Goal: Find contact information: Find contact information

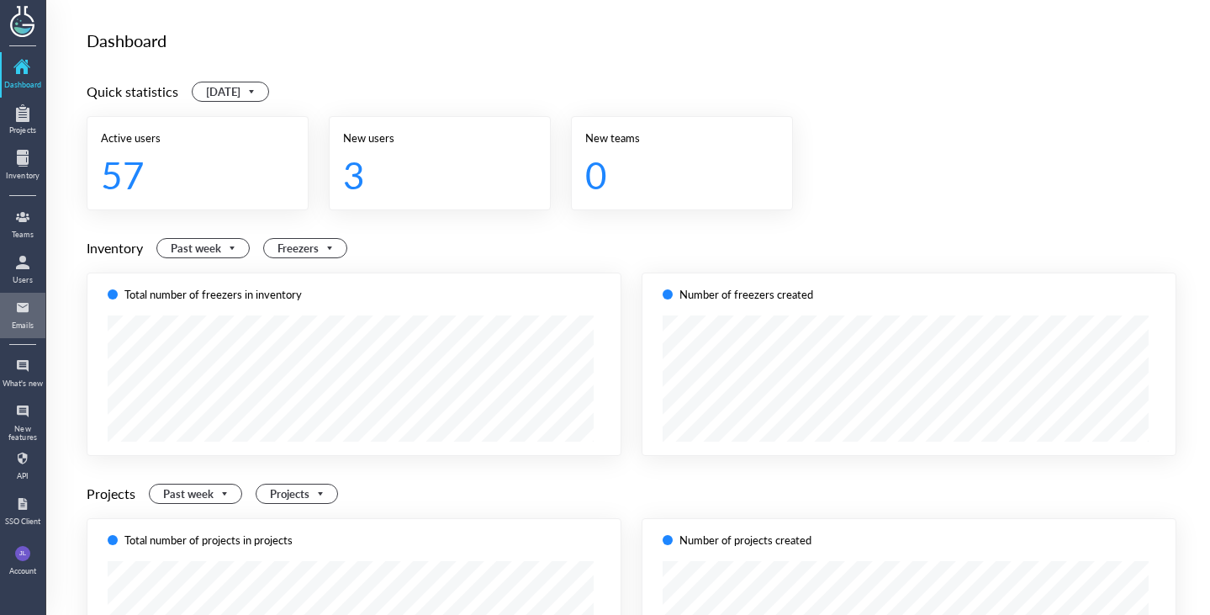
click at [27, 324] on div "Emails" at bounding box center [23, 325] width 42 height 8
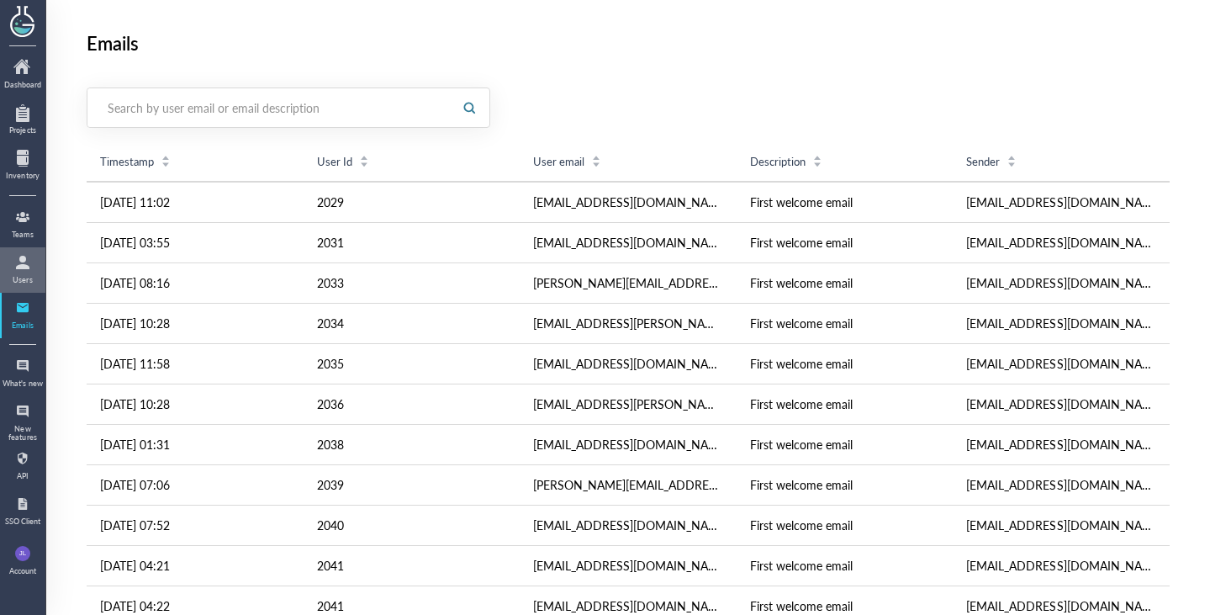
click at [29, 266] on div at bounding box center [22, 262] width 27 height 27
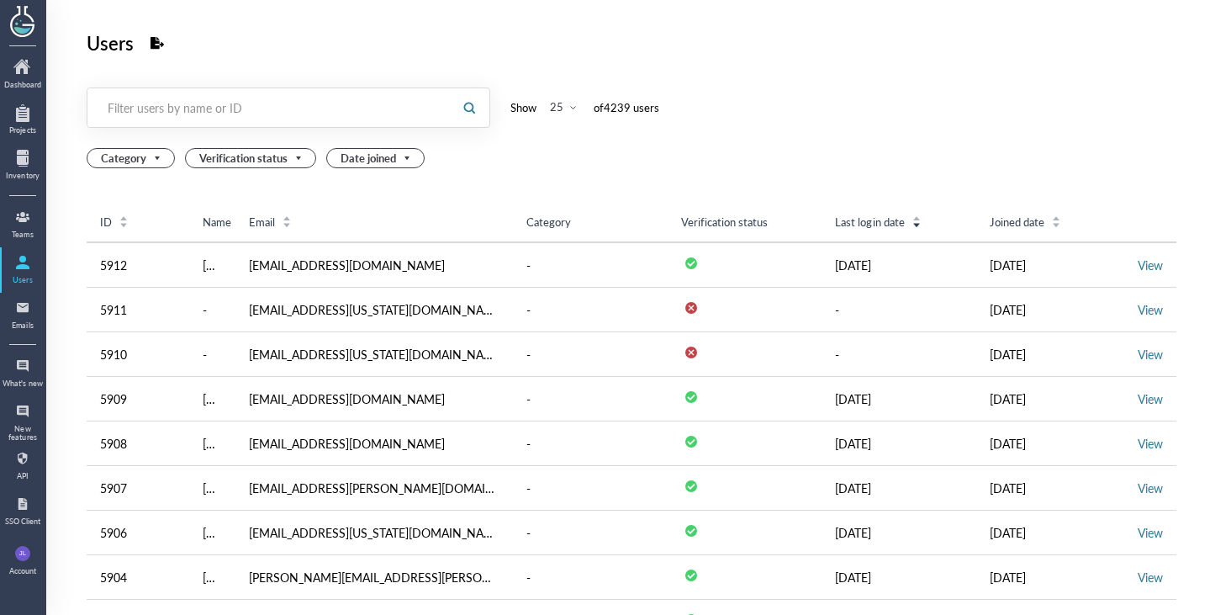
click at [258, 100] on div "Filter users by name or ID" at bounding box center [270, 107] width 324 height 17
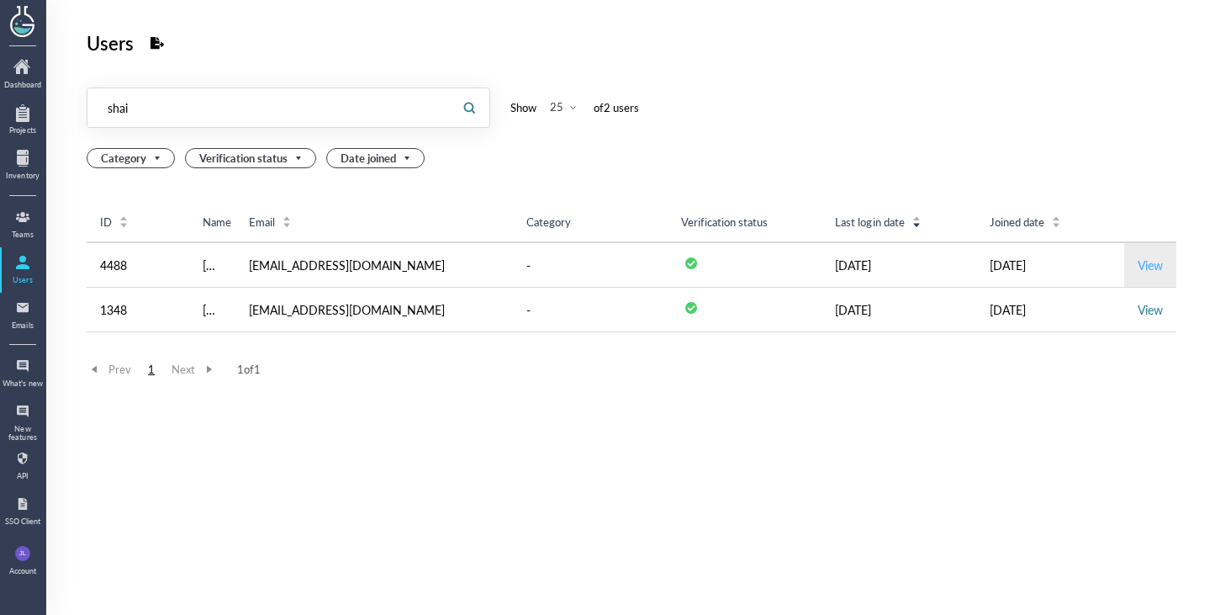
type input "shai"
click at [1138, 265] on link "View" at bounding box center [1150, 265] width 25 height 17
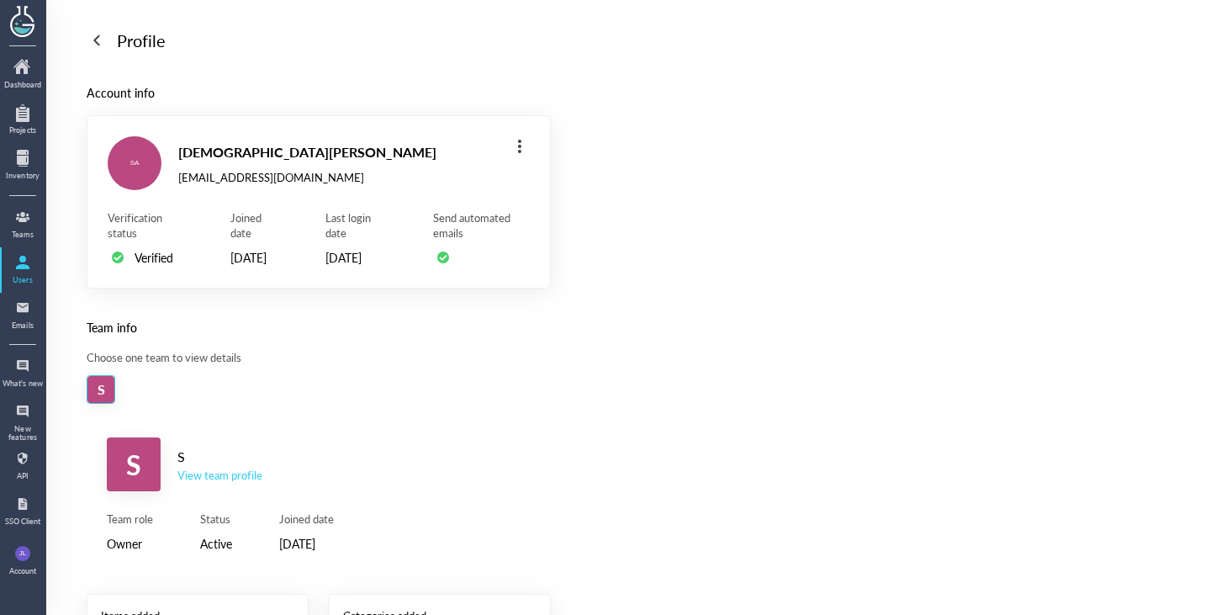
click at [243, 483] on div "View team profile" at bounding box center [219, 475] width 85 height 15
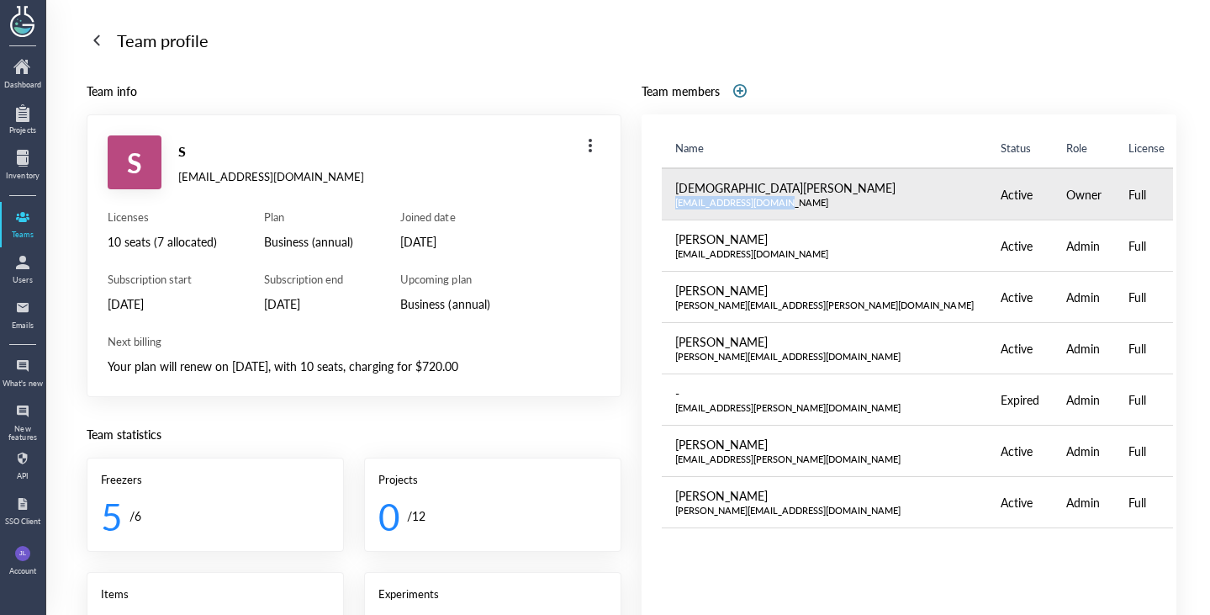
drag, startPoint x: 762, startPoint y: 204, endPoint x: 667, endPoint y: 208, distance: 95.1
click at [667, 208] on td "[DEMOGRAPHIC_DATA][PERSON_NAME] [PERSON_NAME][EMAIL_ADDRESS][PERSON_NAME][DOMAI…" at bounding box center [825, 194] width 326 height 52
copy div "[EMAIL_ADDRESS][DOMAIN_NAME]"
